Goal: Task Accomplishment & Management: Manage account settings

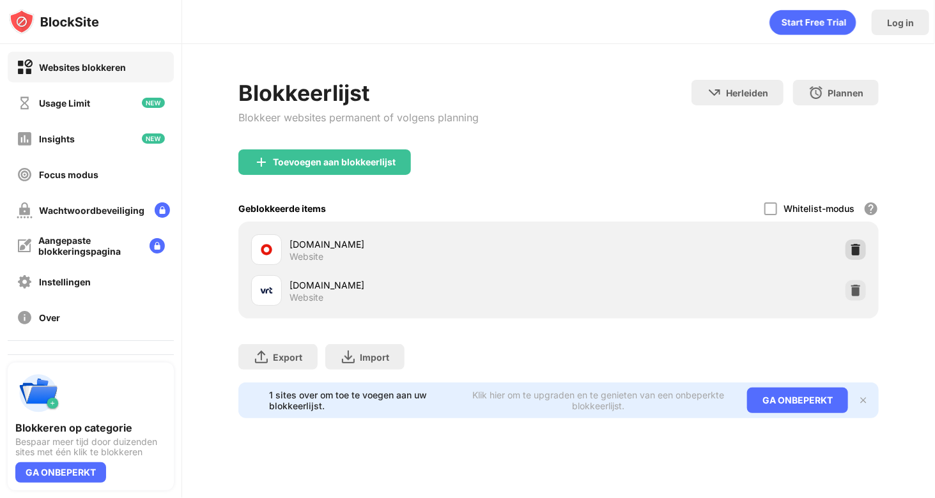
click at [855, 247] on img at bounding box center [855, 249] width 13 height 13
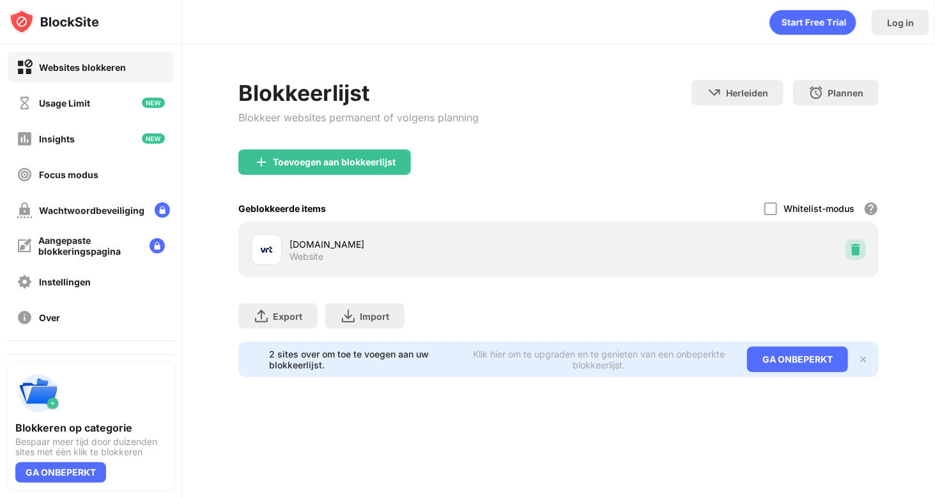
click at [855, 247] on img at bounding box center [855, 249] width 13 height 13
